Goal: Check status

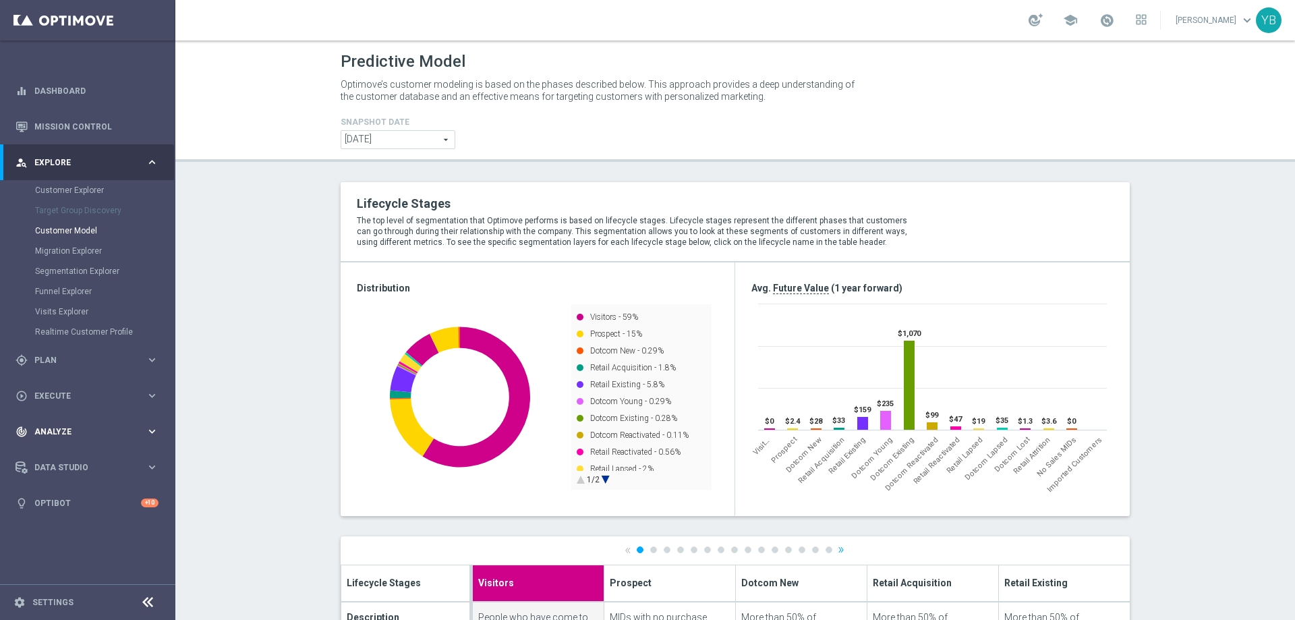
click at [155, 432] on icon "keyboard_arrow_right" at bounding box center [152, 431] width 13 height 13
click at [151, 401] on icon "keyboard_arrow_right" at bounding box center [152, 398] width 13 height 13
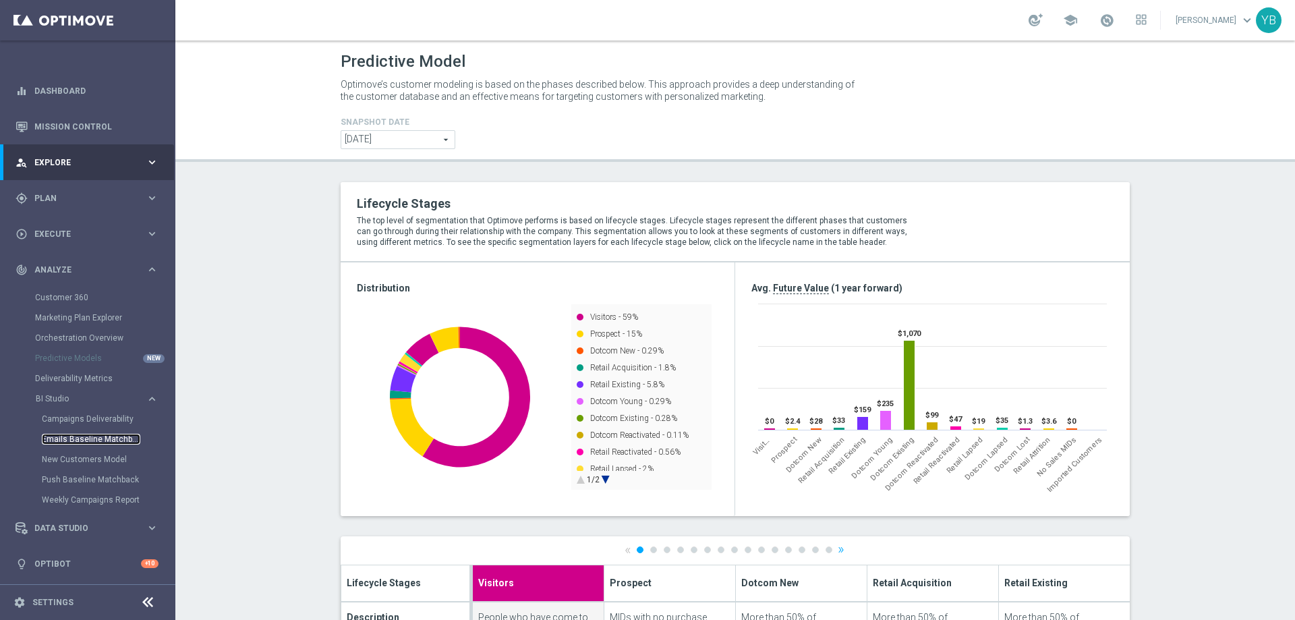
click at [75, 441] on link "Emails Baseline Matchback" at bounding box center [91, 439] width 98 height 11
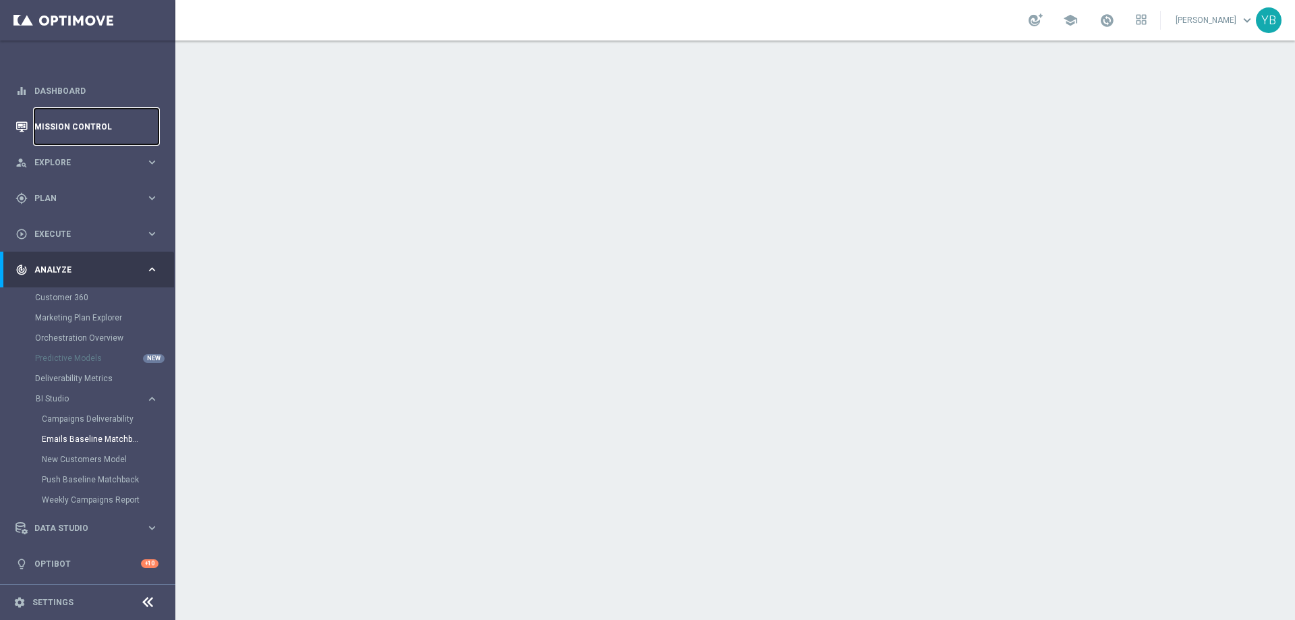
click at [76, 129] on link "Mission Control" at bounding box center [96, 127] width 124 height 36
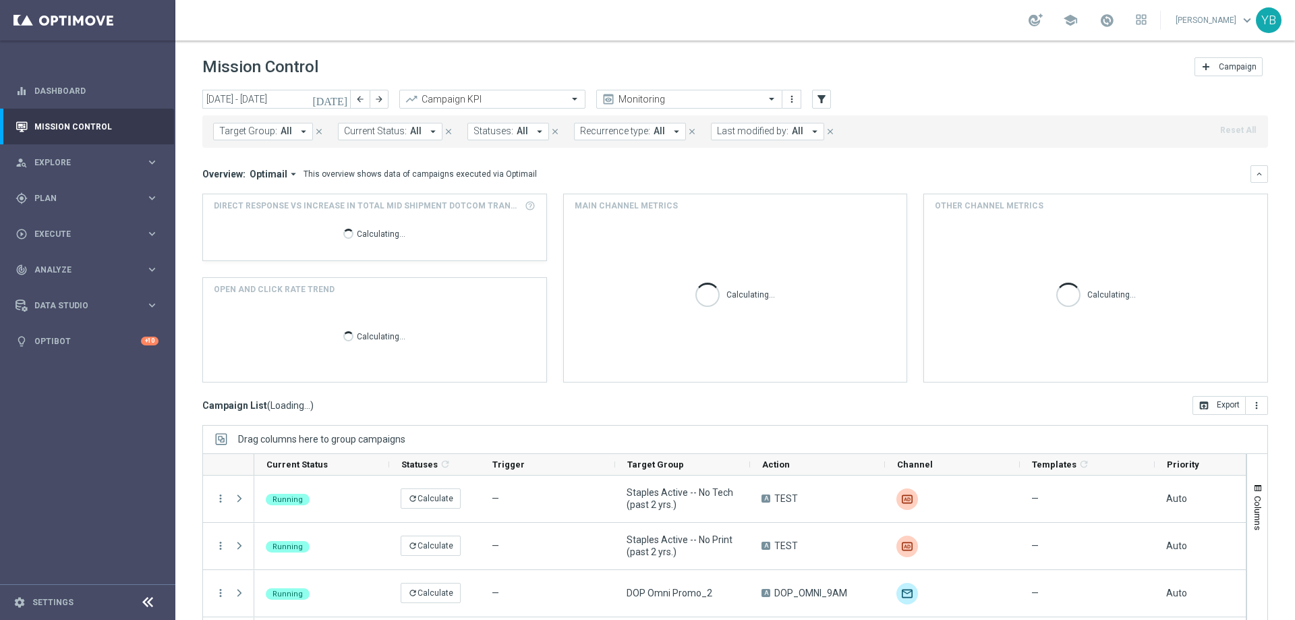
click at [339, 98] on icon "[DATE]" at bounding box center [330, 99] width 36 height 12
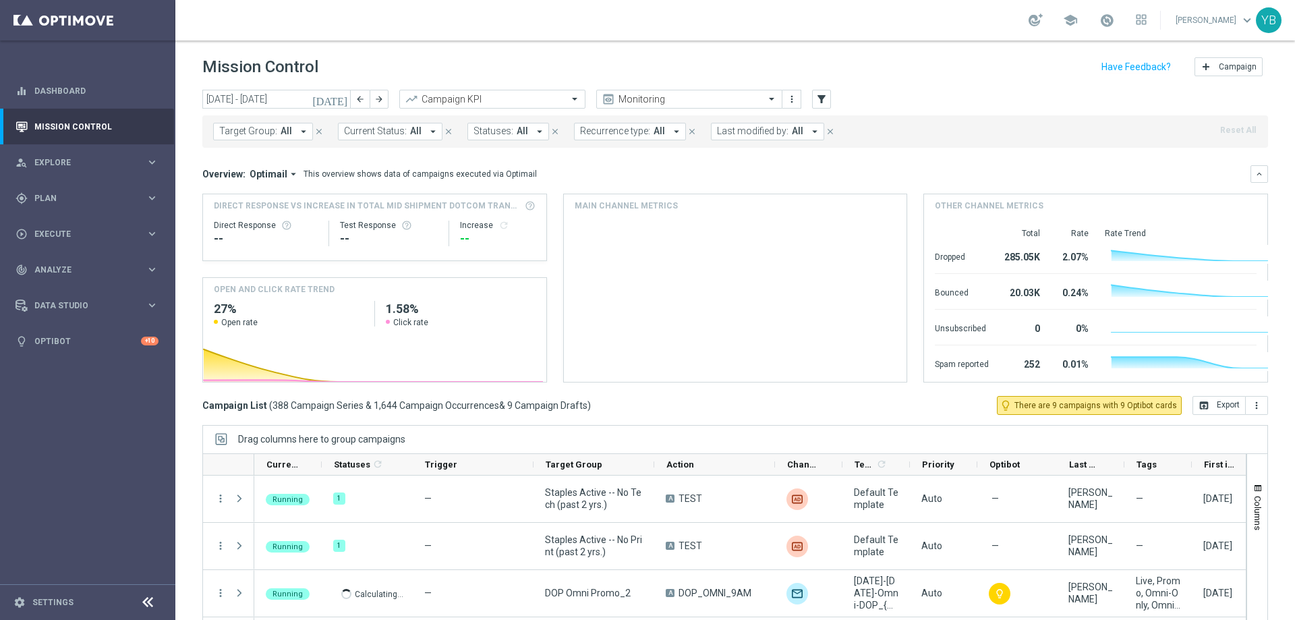
click at [345, 99] on icon "[DATE]" at bounding box center [330, 99] width 36 height 12
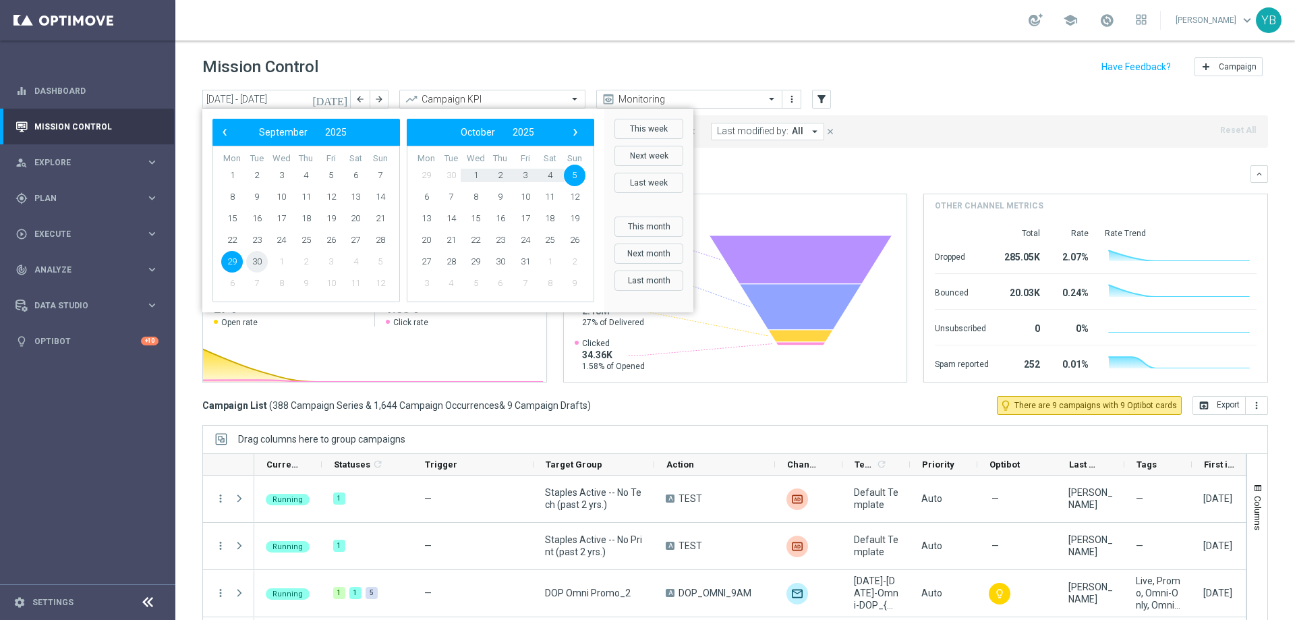
click at [254, 258] on span "30" at bounding box center [257, 262] width 22 height 22
type input "[DATE] - [DATE]"
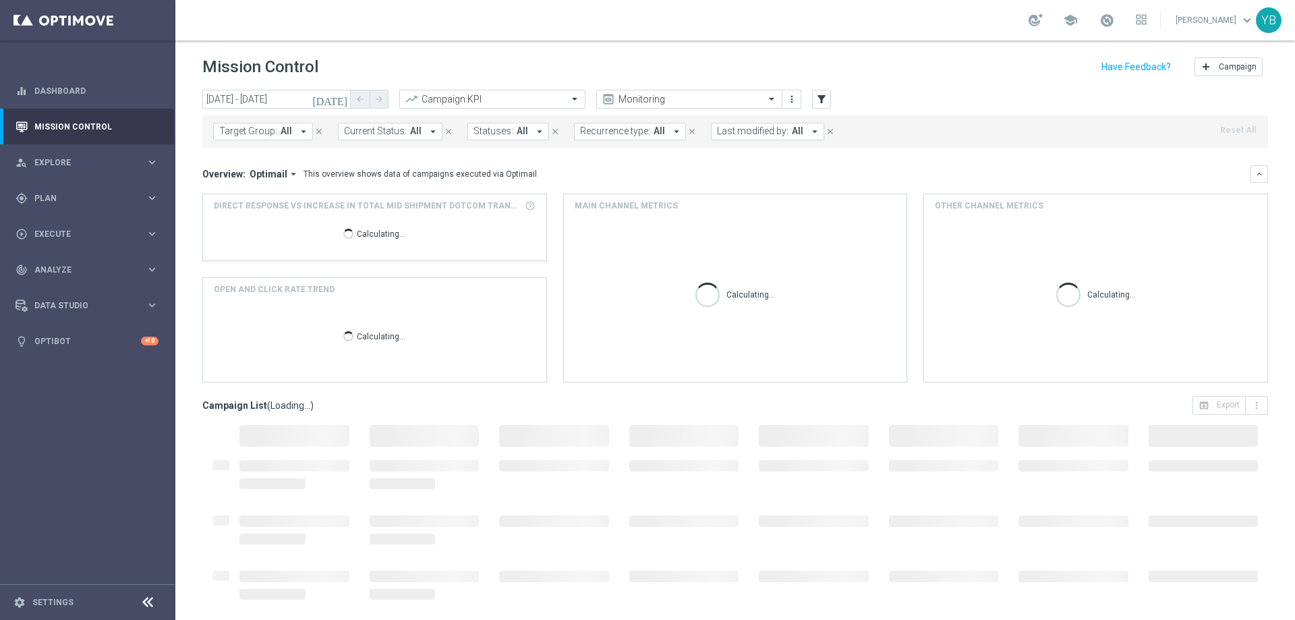
click at [291, 174] on icon "arrow_drop_down" at bounding box center [293, 174] width 12 height 12
click at [258, 196] on div "Analysis" at bounding box center [262, 194] width 81 height 19
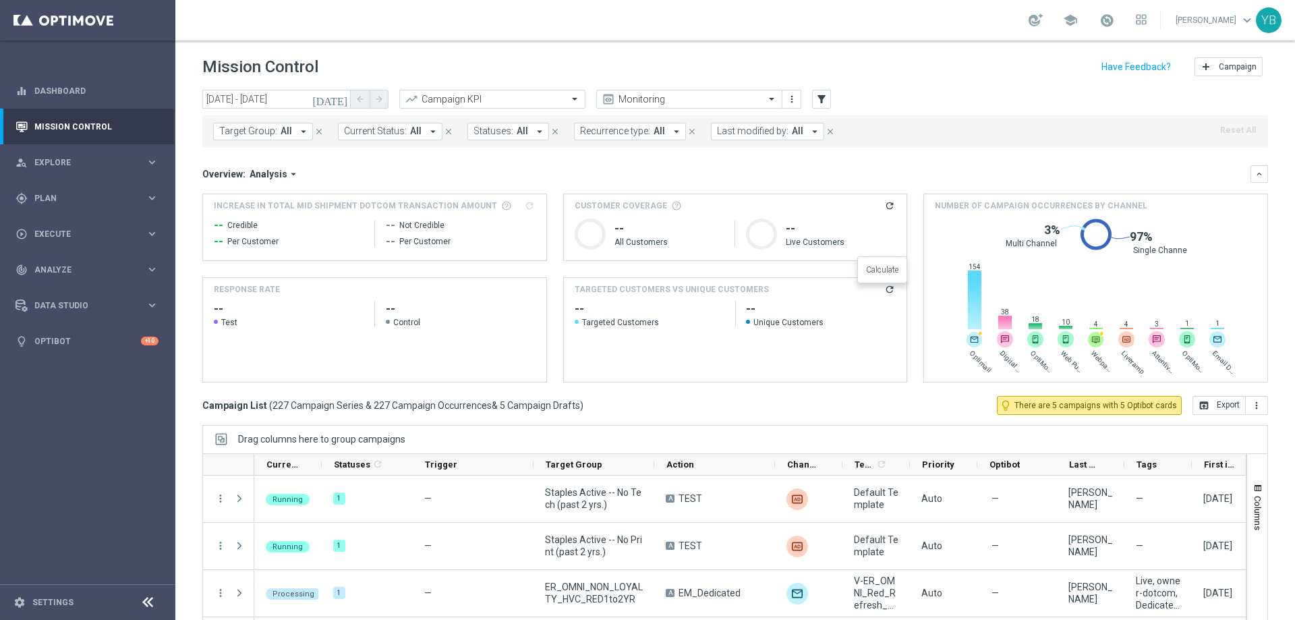
click at [884, 289] on icon "refresh" at bounding box center [889, 289] width 11 height 11
